Goal: Information Seeking & Learning: Learn about a topic

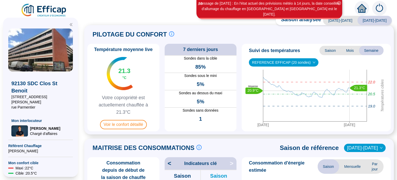
scroll to position [2, 0]
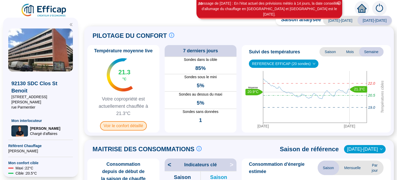
click at [134, 127] on span "Voir le confort détaillé" at bounding box center [123, 125] width 47 height 9
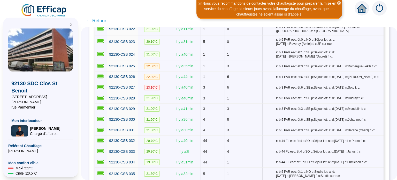
scroll to position [243, 0]
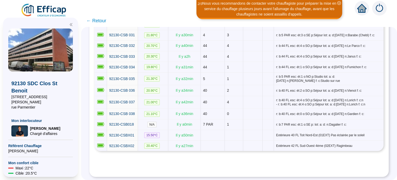
drag, startPoint x: 397, startPoint y: 84, endPoint x: 397, endPoint y: 169, distance: 85.6
click at [397, 169] on div "CONFORT DÉTAILLÉ 24 sondes 11 groupes de sondes Comparer des sondes/groupes Vis…" at bounding box center [239, 103] width 316 height 153
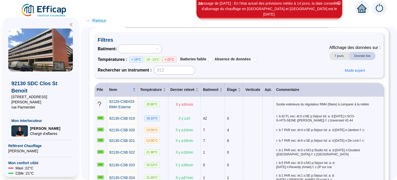
scroll to position [0, 0]
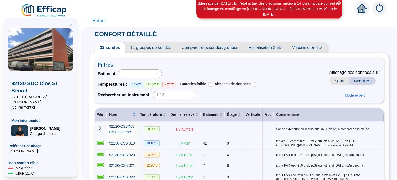
click at [164, 45] on span "11 groupes de sondes" at bounding box center [150, 47] width 51 height 10
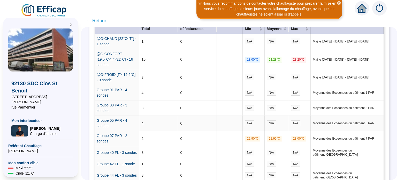
scroll to position [115, 0]
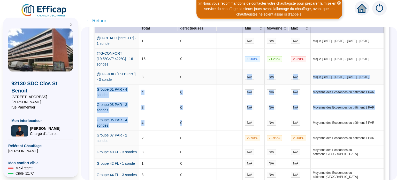
drag, startPoint x: 227, startPoint y: 108, endPoint x: 226, endPoint y: 89, distance: 18.9
click at [226, 89] on tbody "@G-CHAUD [22°C<T°] - 1 sonde 1 0 N/A N/A N/A Maj le [DATE] - [DATE] - [DATE] - …" at bounding box center [239, 115] width 289 height 164
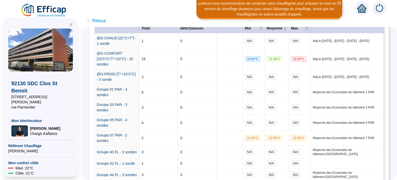
click at [230, 27] on span "← Retour" at bounding box center [239, 20] width 316 height 12
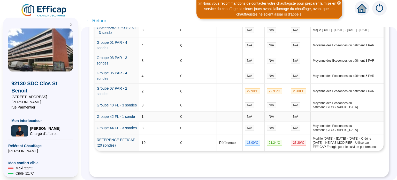
scroll to position [174, 0]
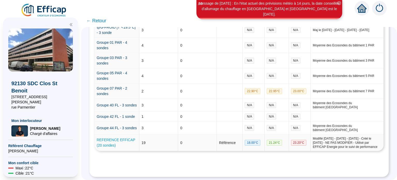
click at [134, 138] on link "REFERENCE EFFICAP (20 sondes)" at bounding box center [116, 143] width 39 height 10
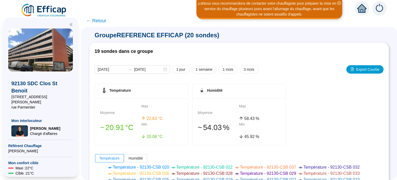
click at [98, 23] on span "← Retour" at bounding box center [96, 20] width 20 height 7
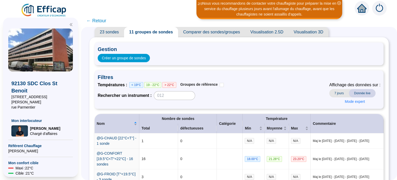
scroll to position [19, 0]
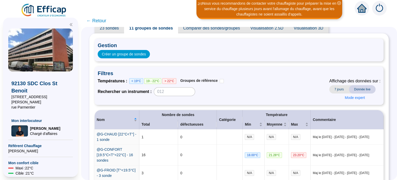
click at [117, 29] on span "23 sondes" at bounding box center [109, 28] width 29 height 10
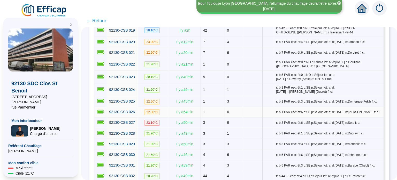
scroll to position [112, 0]
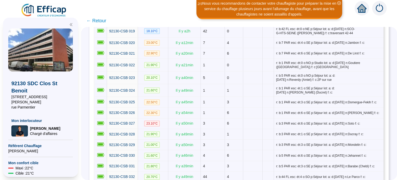
click at [340, 2] on icon "close-circle" at bounding box center [340, 3] width 4 height 4
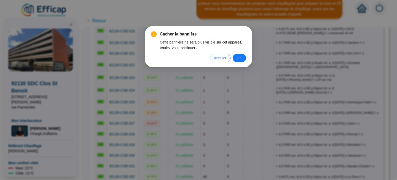
click at [221, 58] on span "Annuler" at bounding box center [220, 58] width 12 height 6
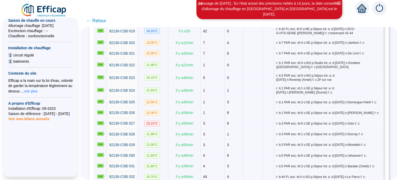
scroll to position [170, 0]
click at [30, 88] on span "voir plus" at bounding box center [30, 90] width 13 height 5
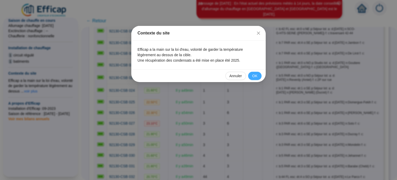
click at [256, 76] on span "OK" at bounding box center [255, 75] width 5 height 5
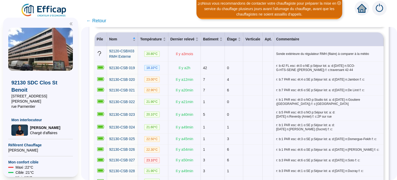
scroll to position [0, 0]
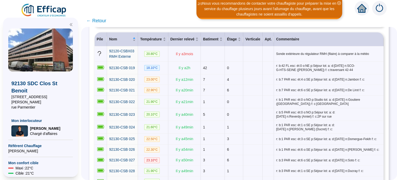
click at [384, 9] on img at bounding box center [380, 8] width 14 height 14
